Goal: Task Accomplishment & Management: Use online tool/utility

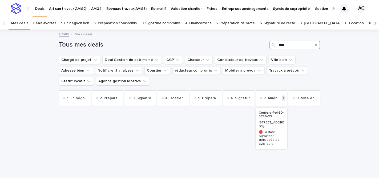
drag, startPoint x: 290, startPoint y: 43, endPoint x: 277, endPoint y: 47, distance: 13.8
click at [277, 47] on div "****" at bounding box center [295, 45] width 51 height 9
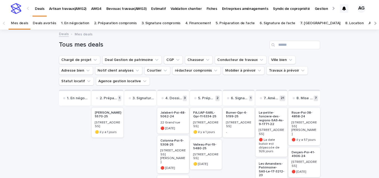
click at [66, 10] on p "Artisan travaux(AMG2)" at bounding box center [67, 5] width 37 height 11
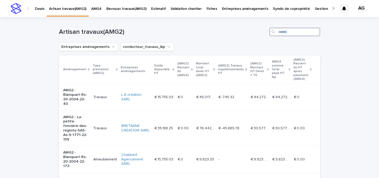
click at [293, 31] on input "Search" at bounding box center [295, 32] width 51 height 9
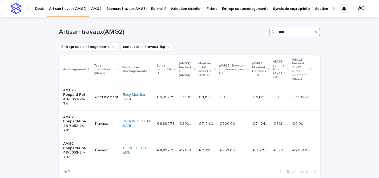
scroll to position [43, 0]
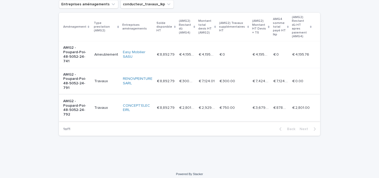
type input "****"
click at [83, 107] on p "AMG2 - Poupard-Poi-48-5052-24-792" at bounding box center [76, 108] width 27 height 18
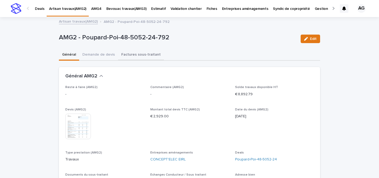
click at [134, 56] on button "Factures sous-traitant" at bounding box center [141, 55] width 46 height 11
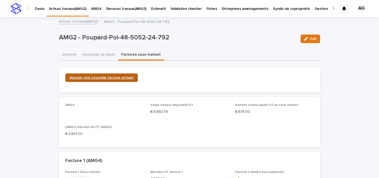
click at [104, 77] on span "Ajouter une nouvelle facture artisan" at bounding box center [102, 78] width 64 height 4
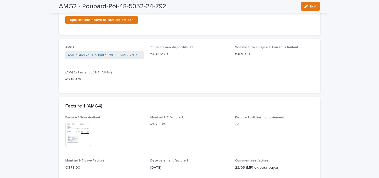
scroll to position [57, 0]
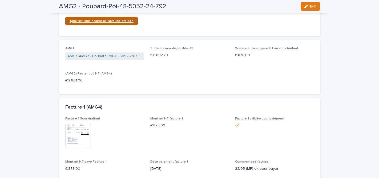
click at [113, 21] on span "Ajouter une nouvelle facture artisan" at bounding box center [102, 21] width 64 height 4
